Goal: Task Accomplishment & Management: Use online tool/utility

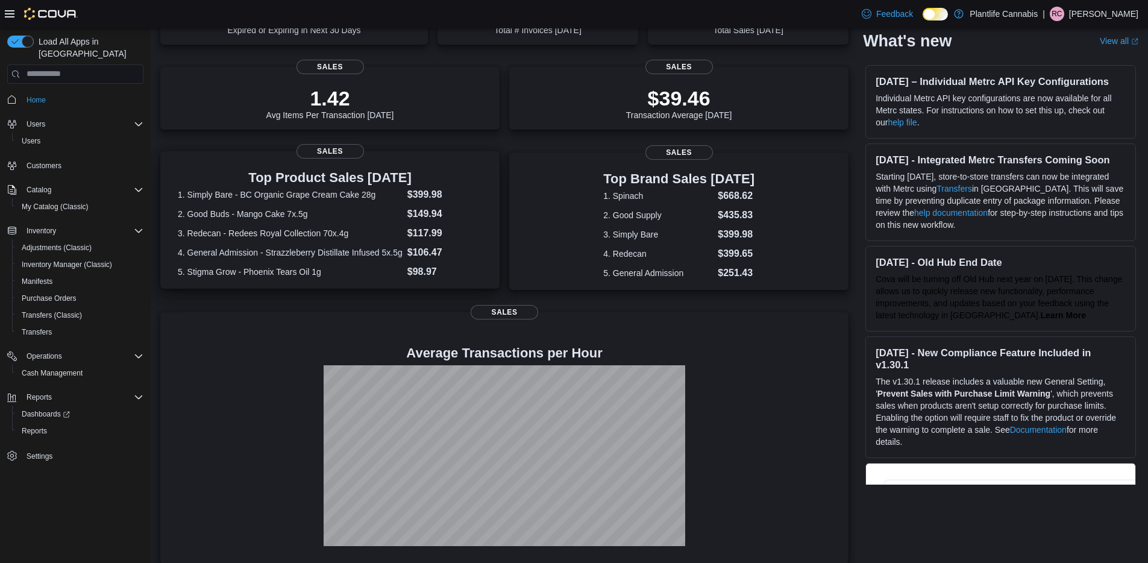
scroll to position [145, 0]
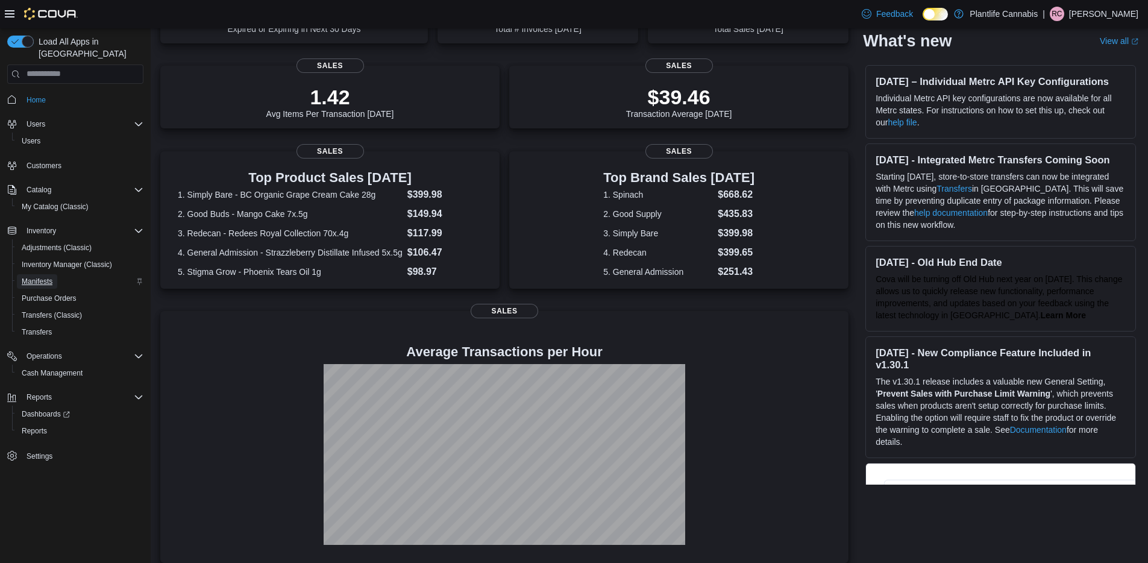
click at [19, 274] on link "Manifests" at bounding box center [37, 281] width 40 height 14
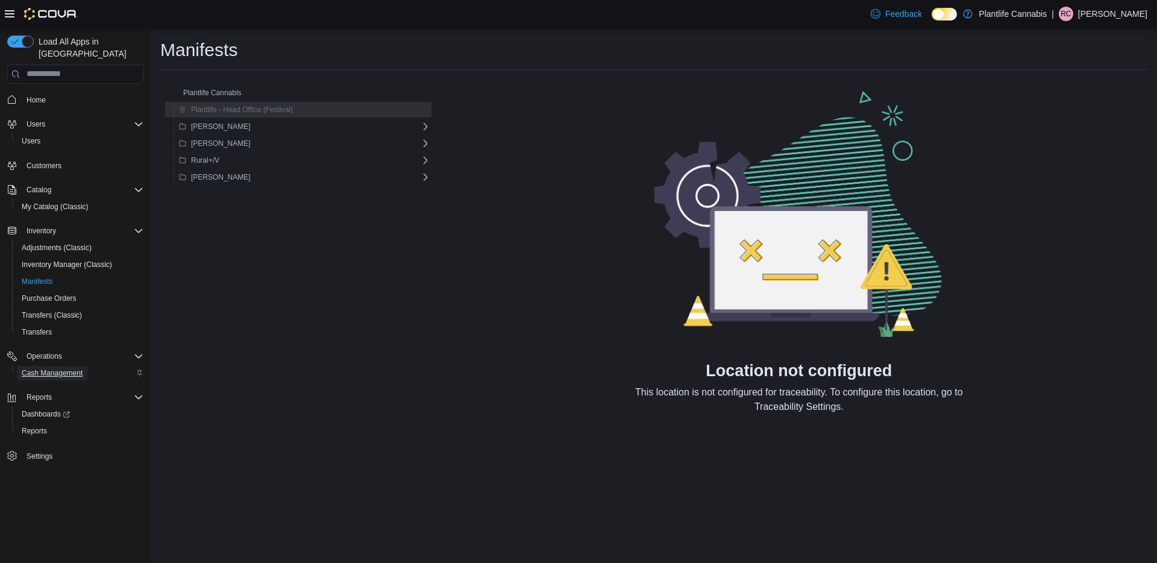
click at [70, 366] on span "Cash Management" at bounding box center [52, 373] width 61 height 14
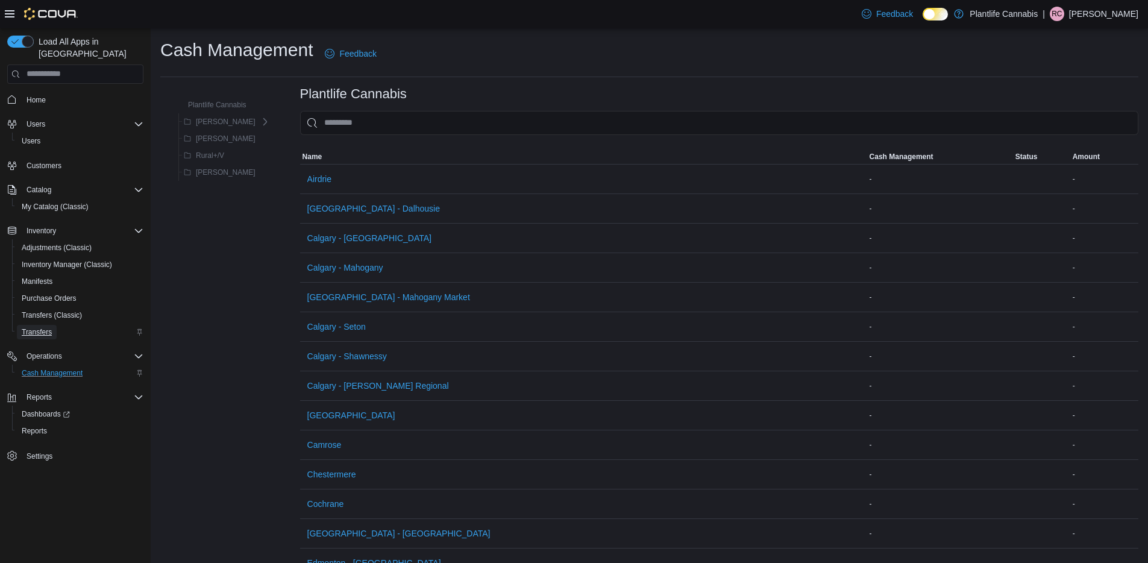
click at [57, 325] on link "Transfers" at bounding box center [37, 332] width 40 height 14
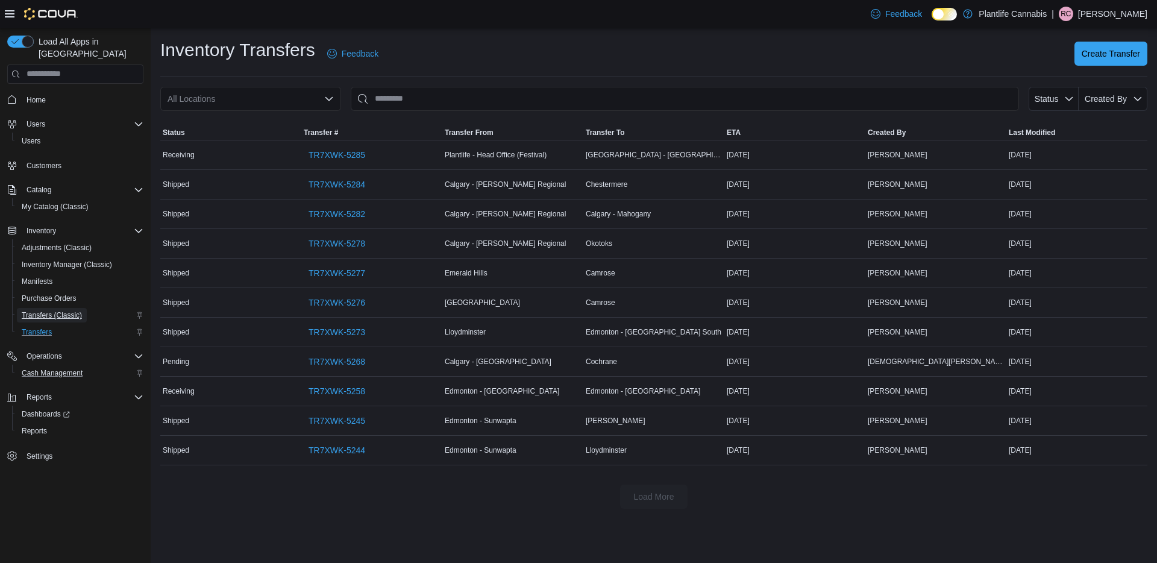
click at [55, 310] on span "Transfers (Classic)" at bounding box center [52, 315] width 60 height 10
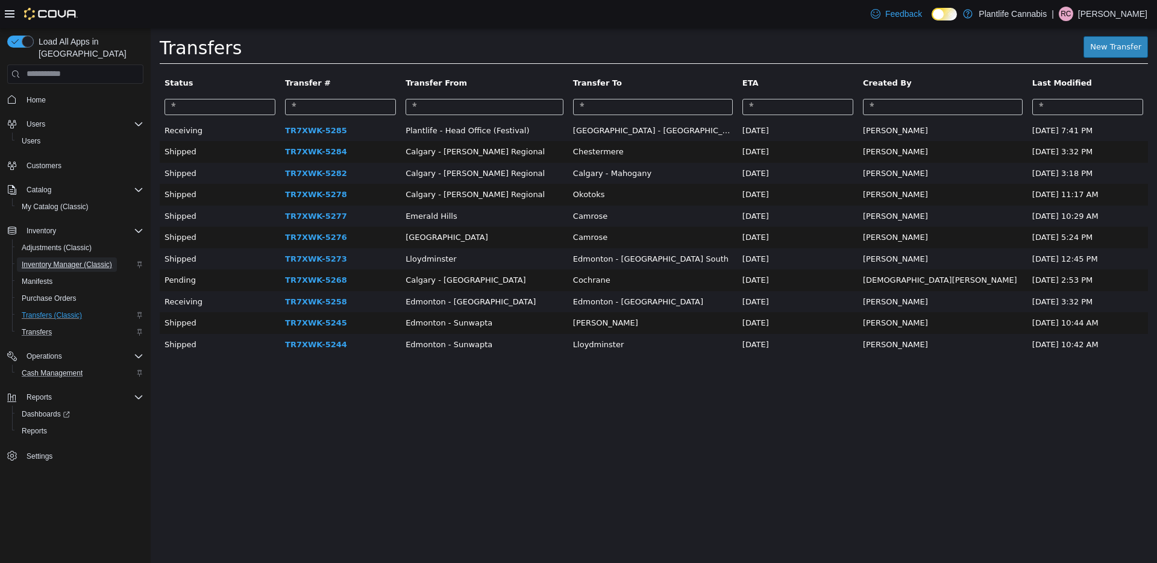
click at [58, 260] on span "Inventory Manager (Classic)" at bounding box center [67, 265] width 90 height 10
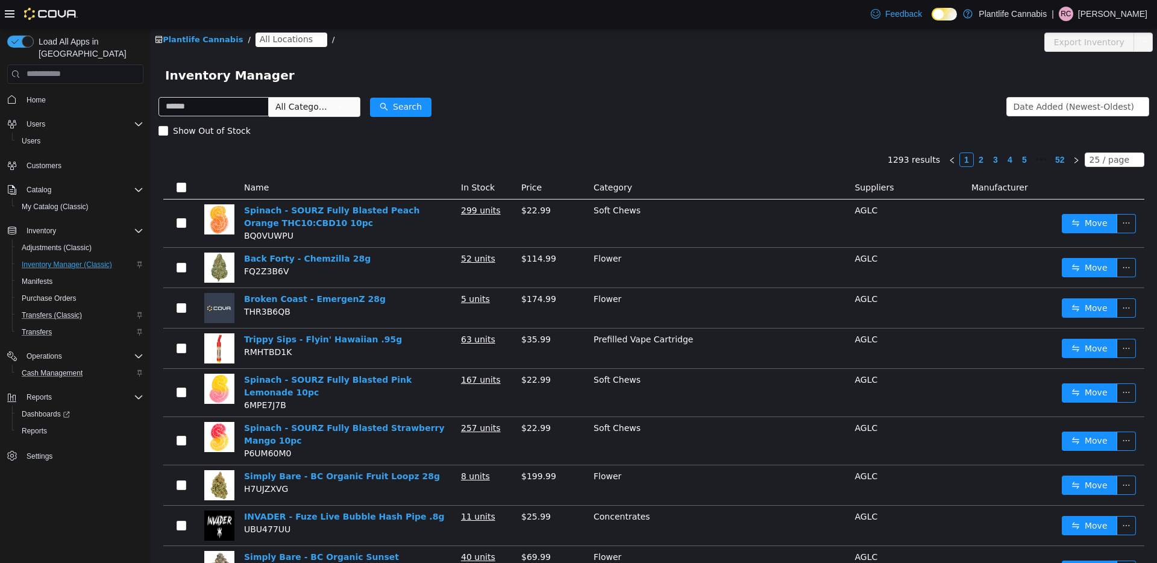
click at [296, 33] on span "All Locations" at bounding box center [286, 38] width 53 height 13
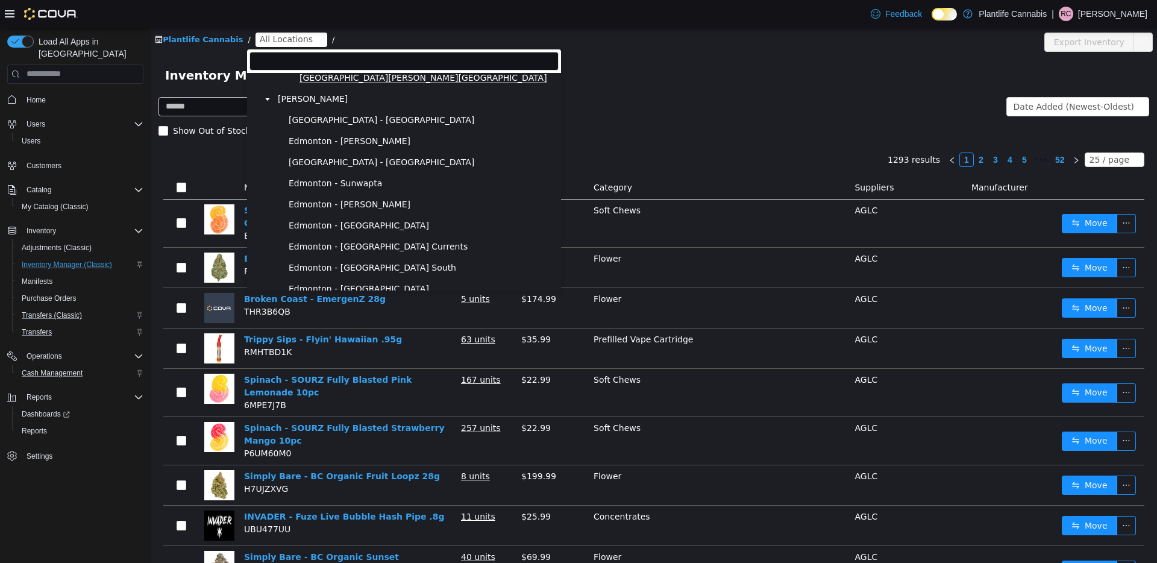
scroll to position [292, 0]
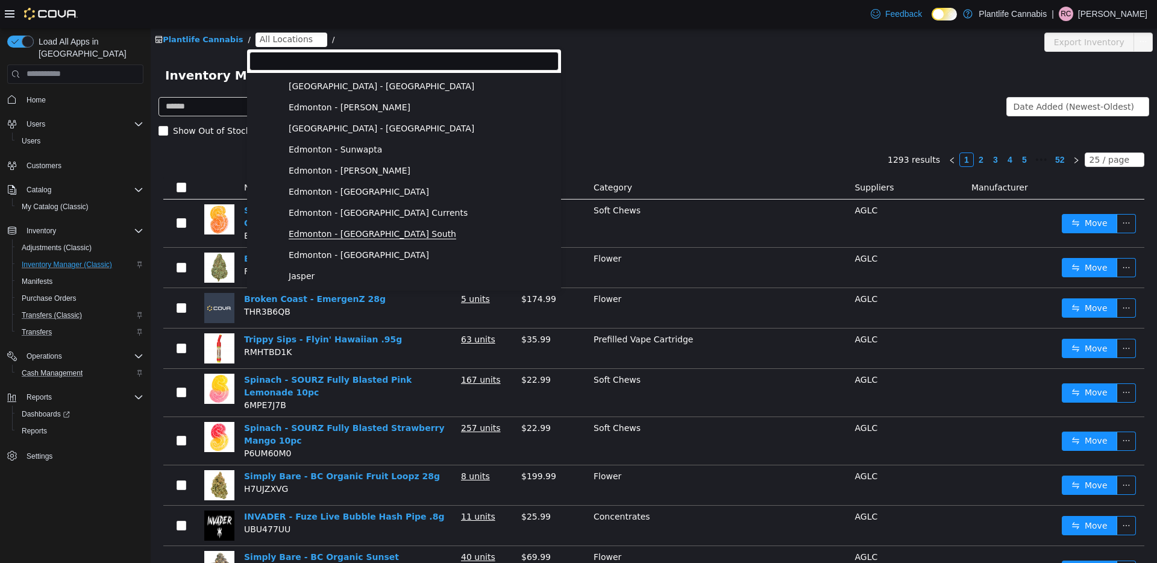
click at [381, 233] on span "Edmonton - [GEOGRAPHIC_DATA] South" at bounding box center [372, 233] width 167 height 10
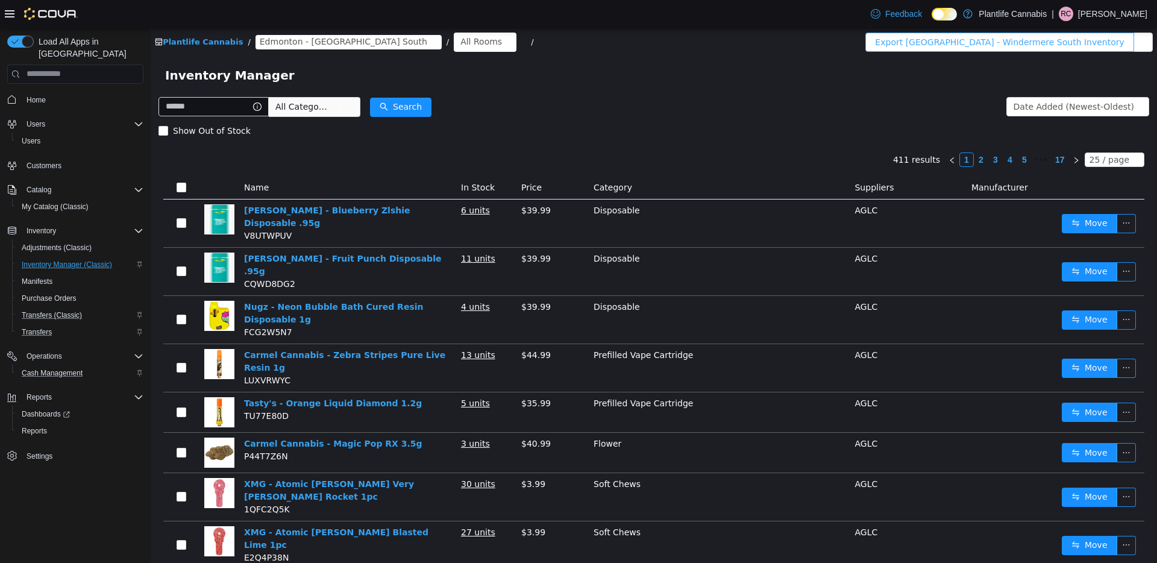
click at [1046, 37] on button "Export [GEOGRAPHIC_DATA] - Windermere South Inventory" at bounding box center [999, 41] width 268 height 19
